Goal: Information Seeking & Learning: Check status

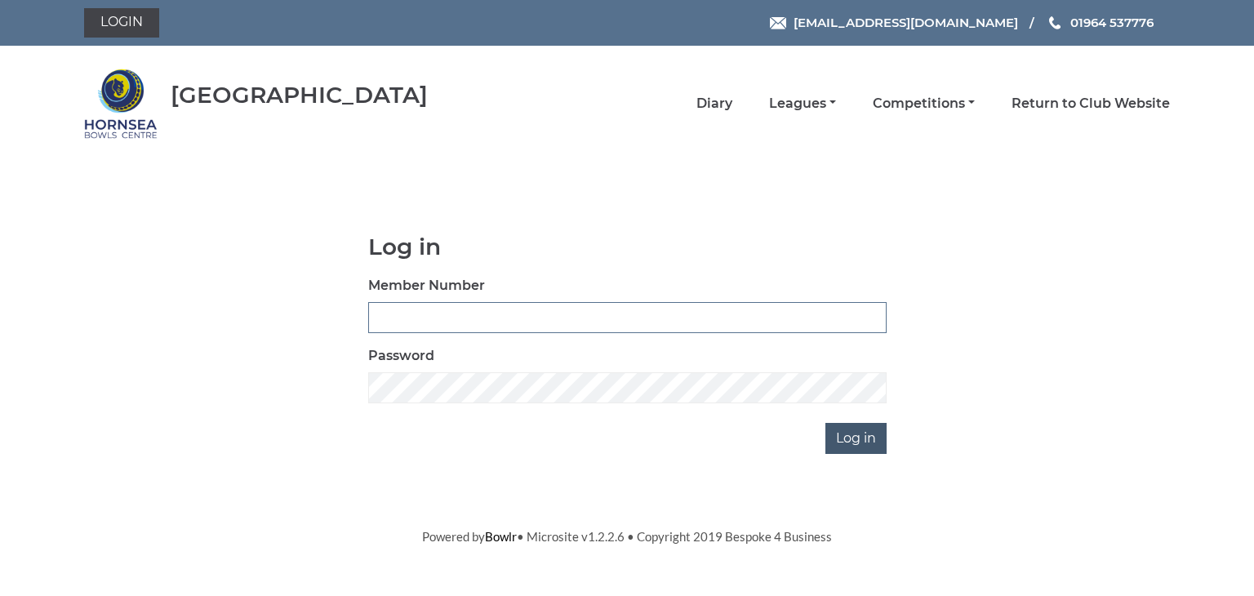
type input "0902"
click at [857, 434] on input "Log in" at bounding box center [855, 438] width 61 height 31
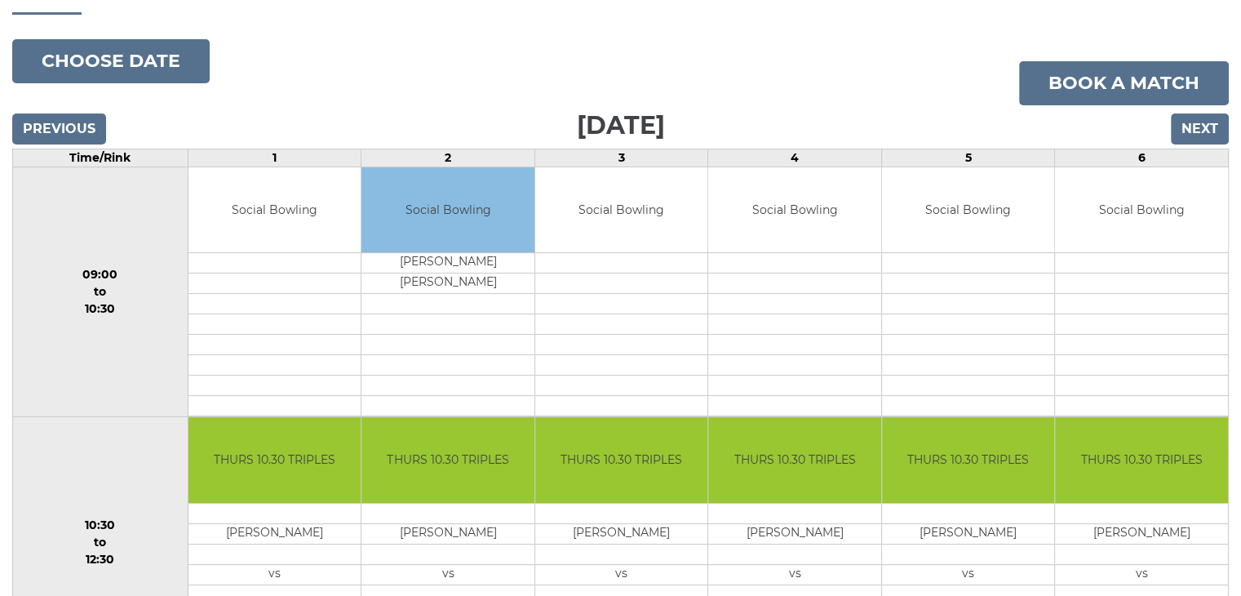
scroll to position [184, 0]
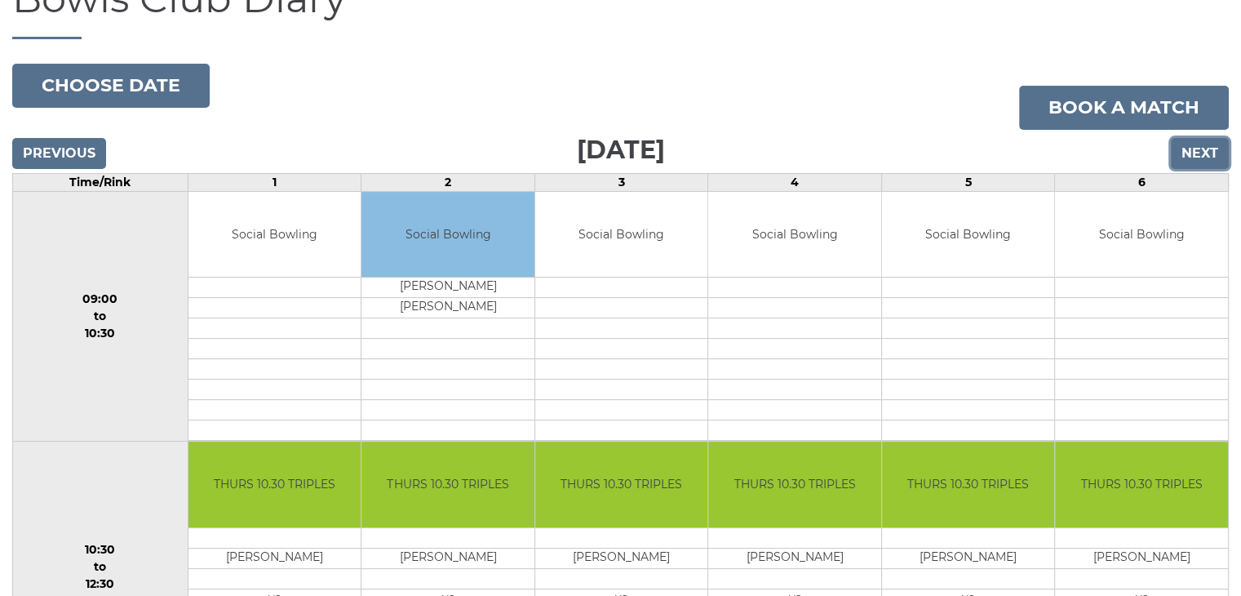
click at [1195, 153] on input "Next" at bounding box center [1200, 153] width 58 height 31
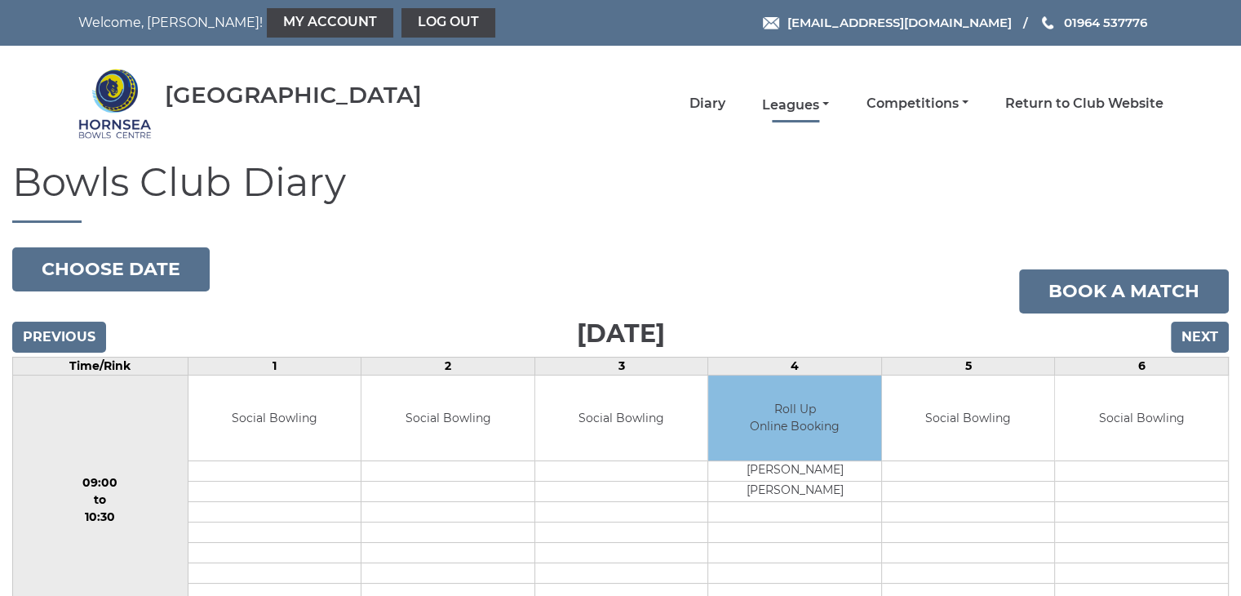
click at [791, 98] on link "Leagues" at bounding box center [795, 105] width 67 height 18
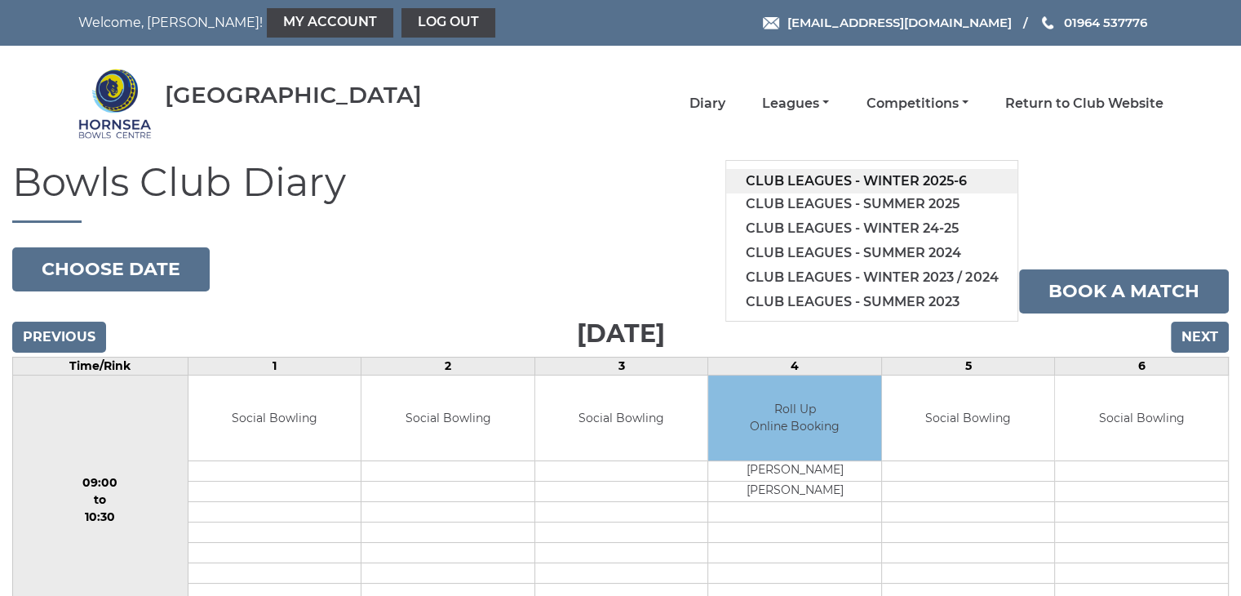
click at [878, 178] on link "Club leagues - Winter 2025-6" at bounding box center [871, 181] width 291 height 24
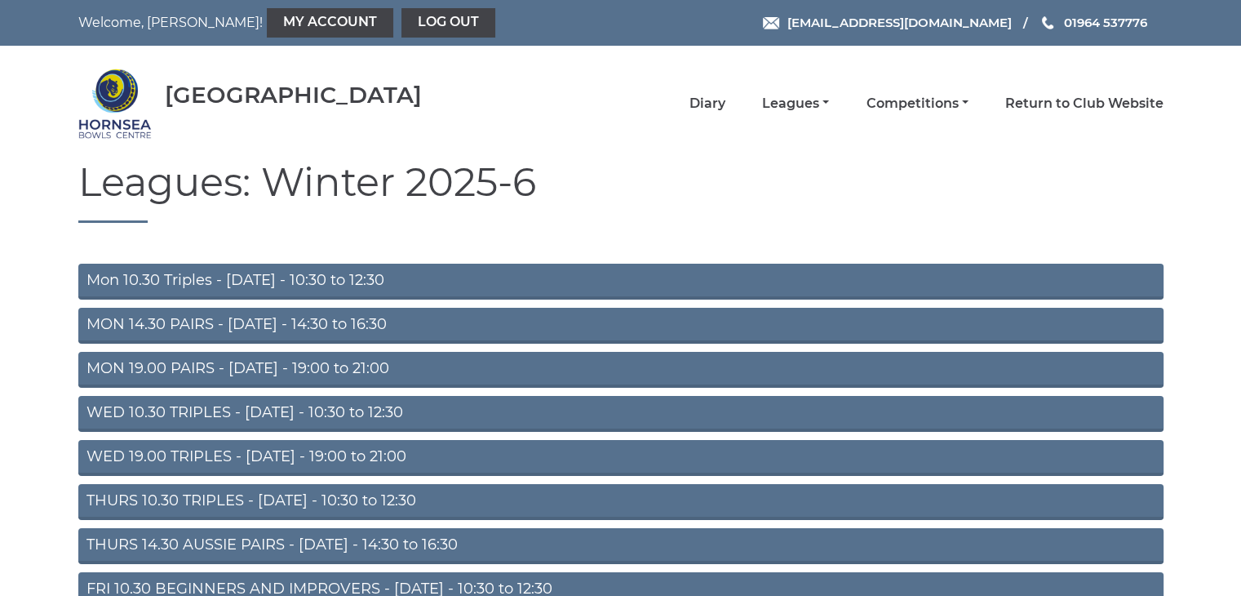
click at [255, 544] on link "THURS 14.30 AUSSIE PAIRS - Thursday - 14:30 to 16:30" at bounding box center [620, 546] width 1085 height 36
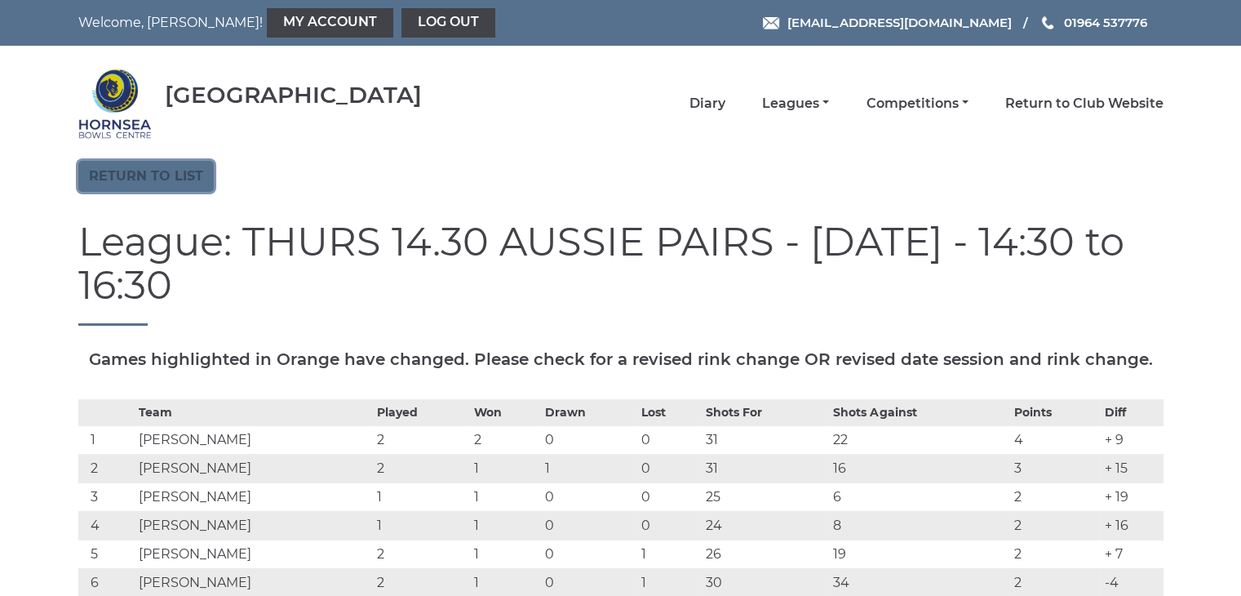
click at [168, 171] on link "Return to list" at bounding box center [145, 176] width 135 height 31
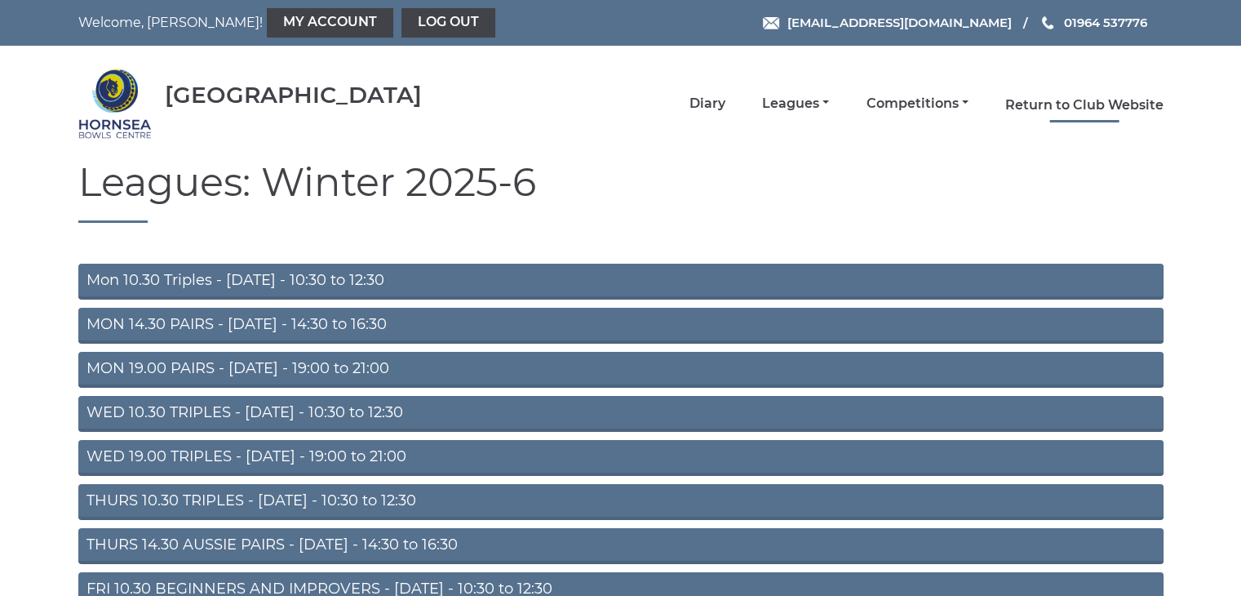
click at [1049, 103] on link "Return to Club Website" at bounding box center [1084, 105] width 158 height 18
click at [701, 100] on link "Diary" at bounding box center [708, 105] width 36 height 18
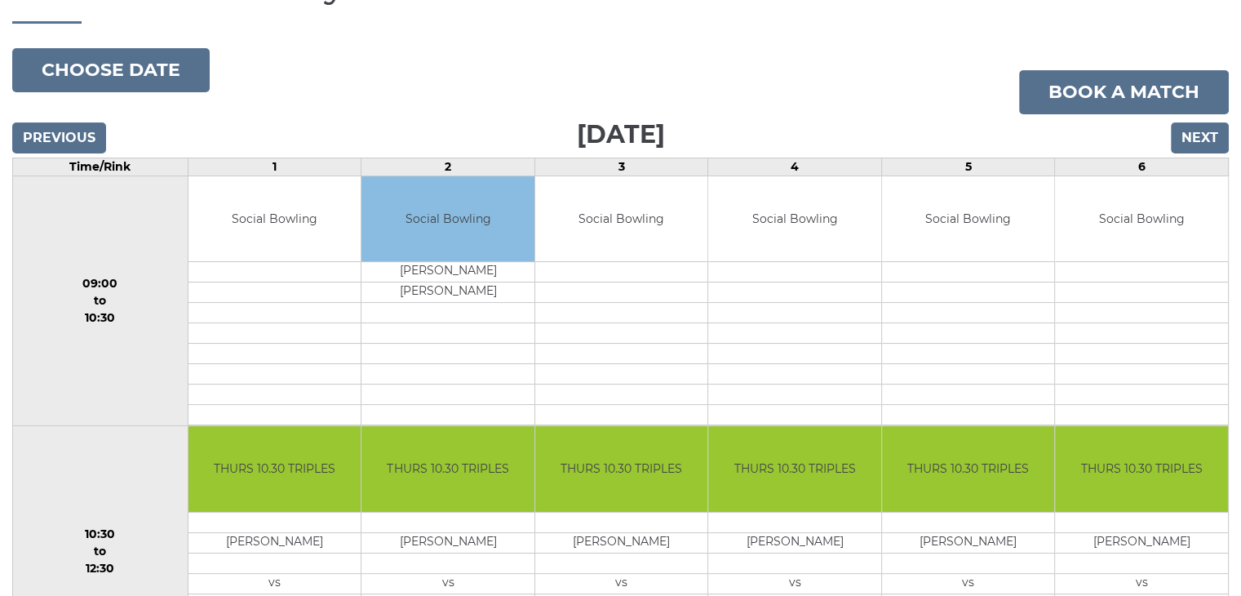
scroll to position [245, 0]
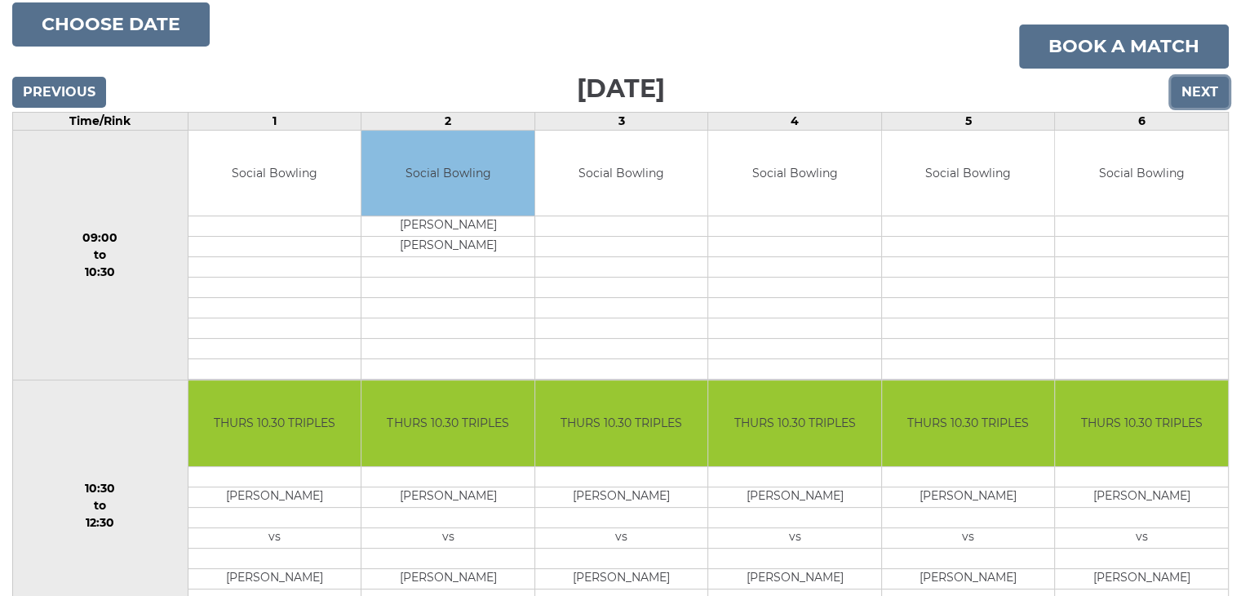
click at [1211, 95] on input "Next" at bounding box center [1200, 92] width 58 height 31
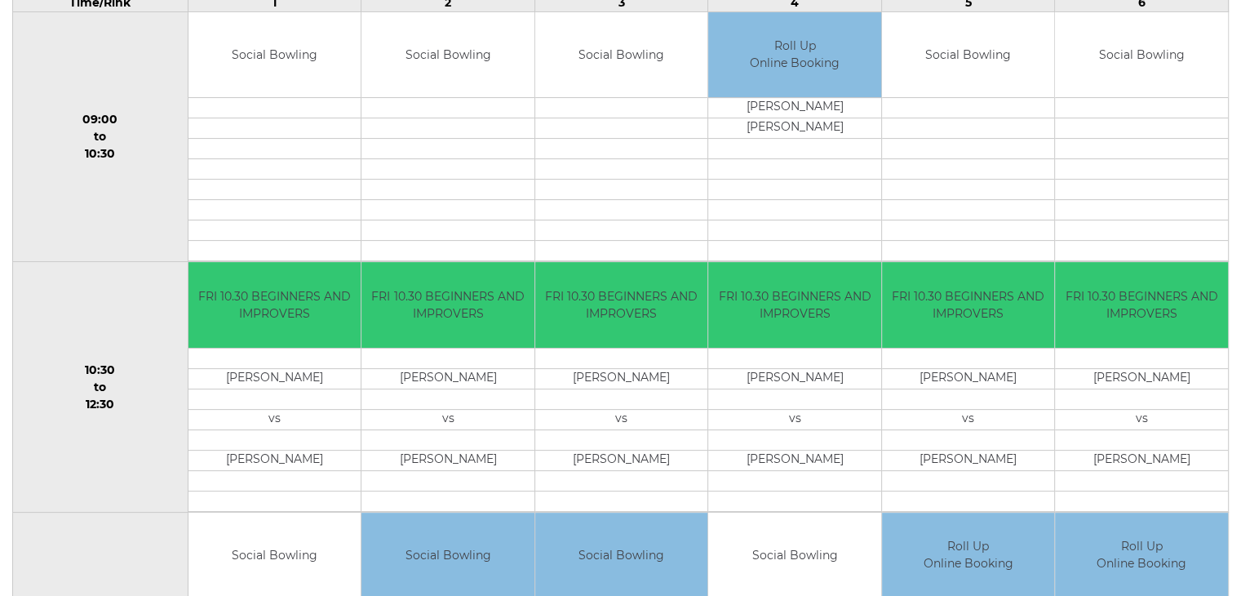
scroll to position [408, 0]
